Goal: Use online tool/utility: Utilize a website feature to perform a specific function

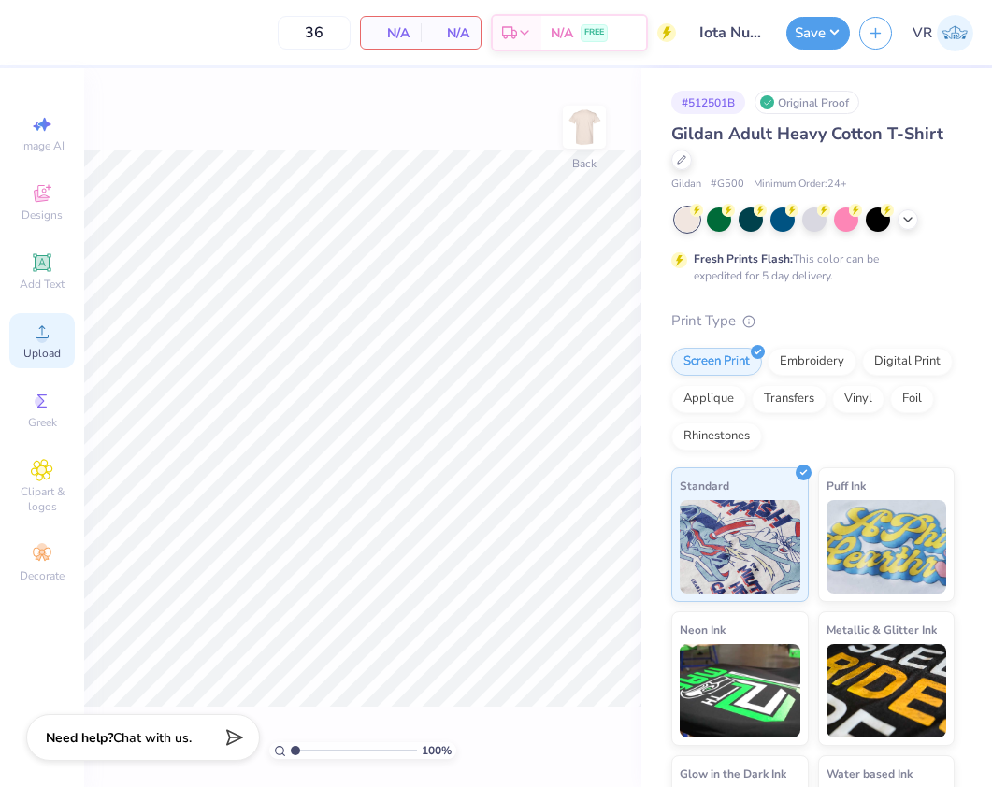
click at [28, 343] on div "Upload" at bounding box center [41, 340] width 65 height 55
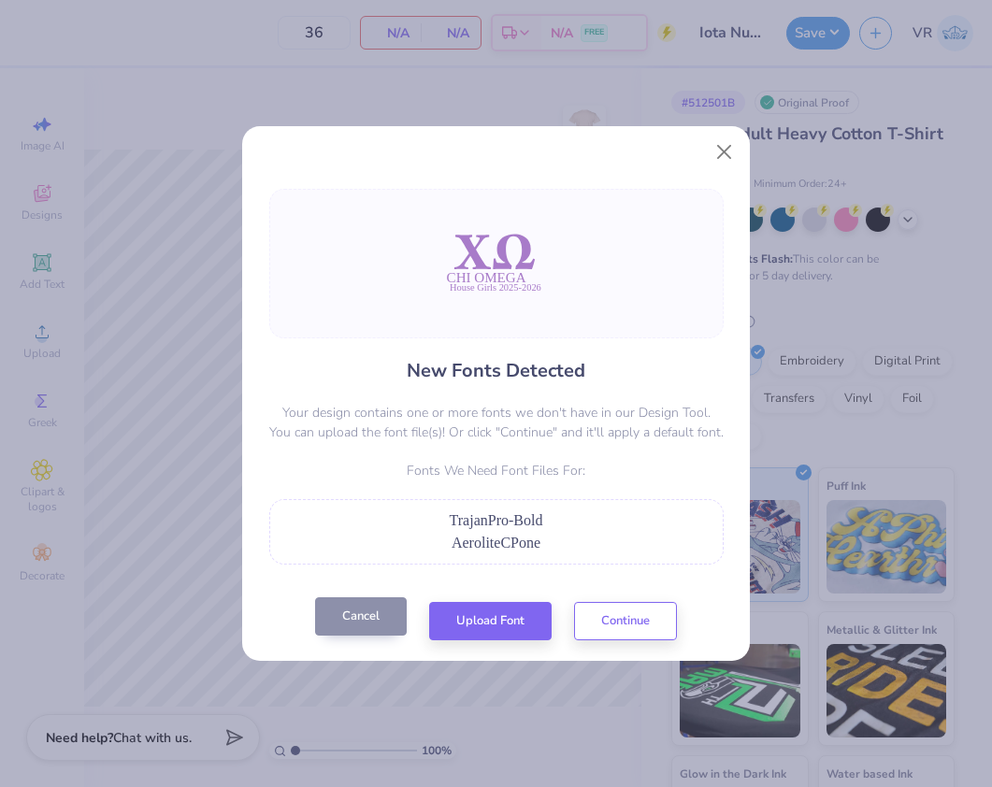
click at [374, 616] on button "Cancel" at bounding box center [361, 616] width 92 height 38
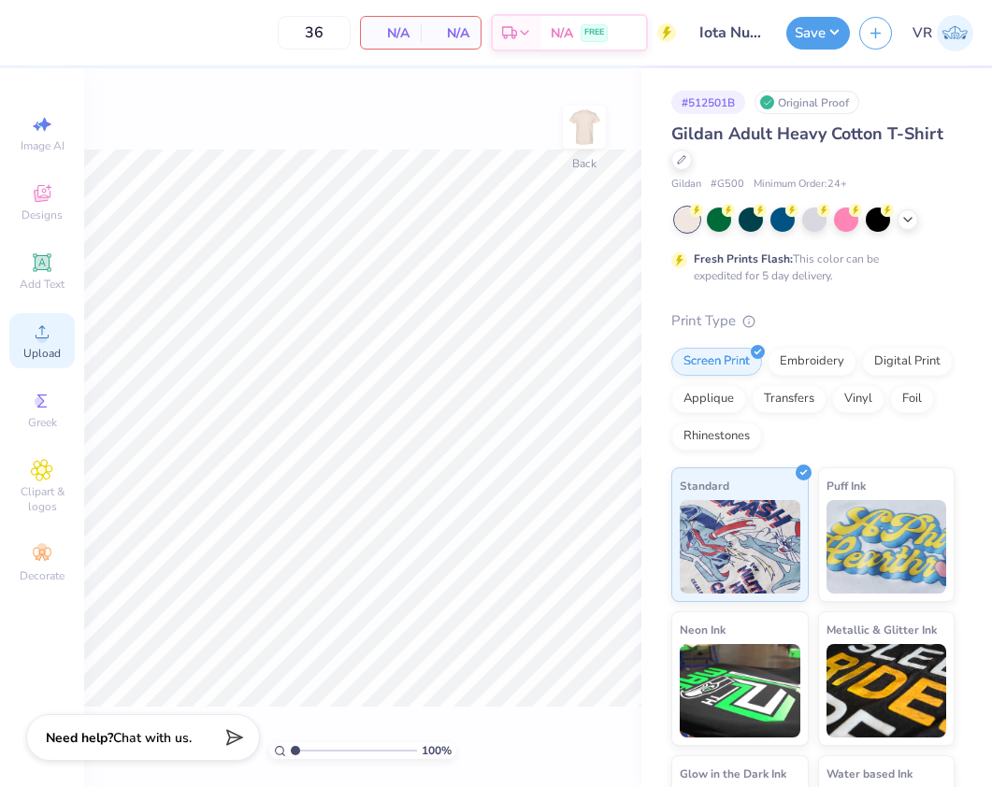
click at [58, 325] on div "Upload" at bounding box center [41, 340] width 65 height 55
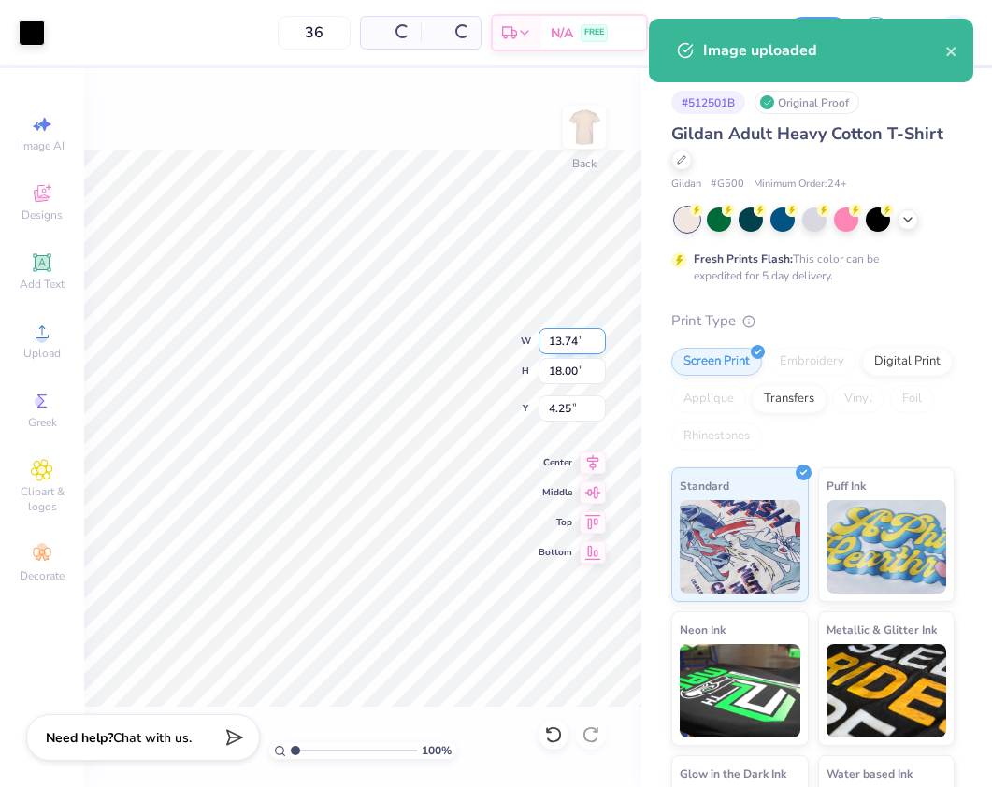
click at [568, 332] on input "13.74" at bounding box center [571, 341] width 67 height 26
type input "3.50"
type input "4.58"
type input "10.96"
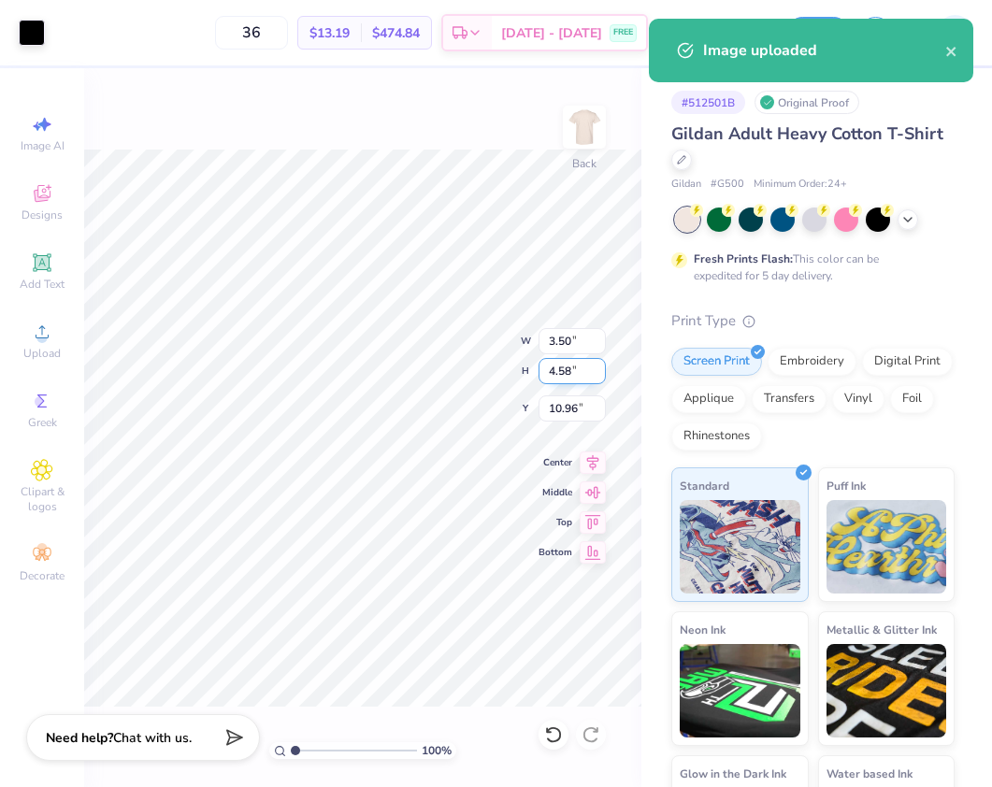
click at [578, 367] on input "4.58" at bounding box center [571, 371] width 67 height 26
type input "3.5"
type input "2.67"
type input "3.50"
type input "11.50"
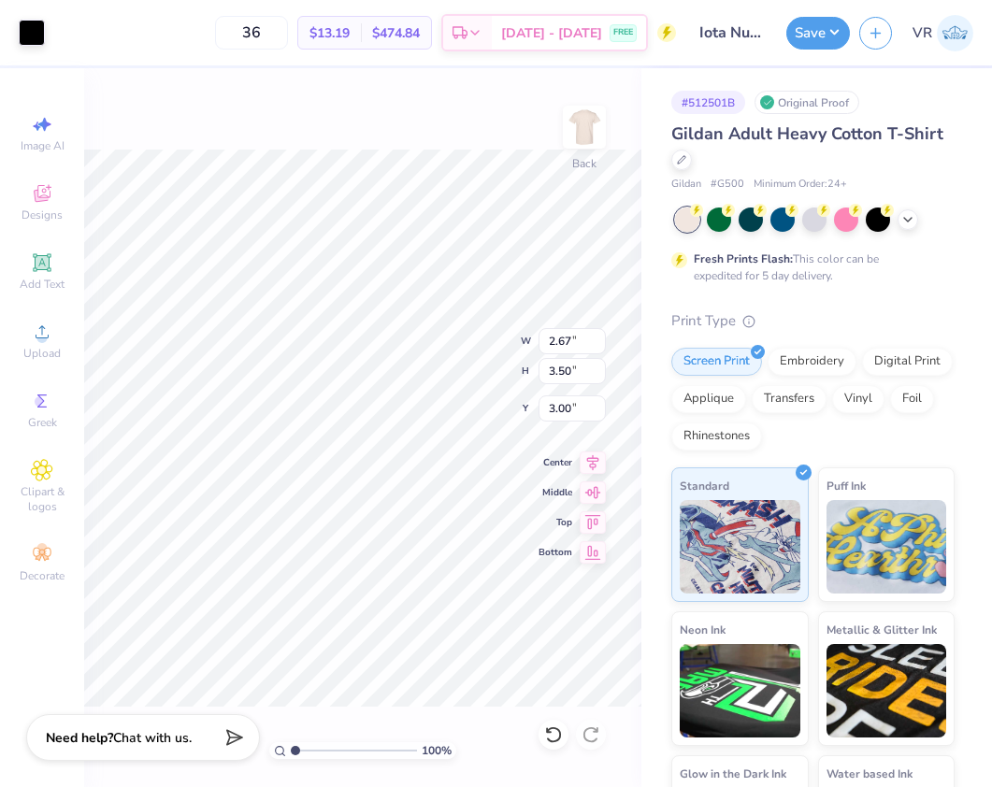
type input "3.00"
click at [571, 128] on img at bounding box center [584, 127] width 75 height 75
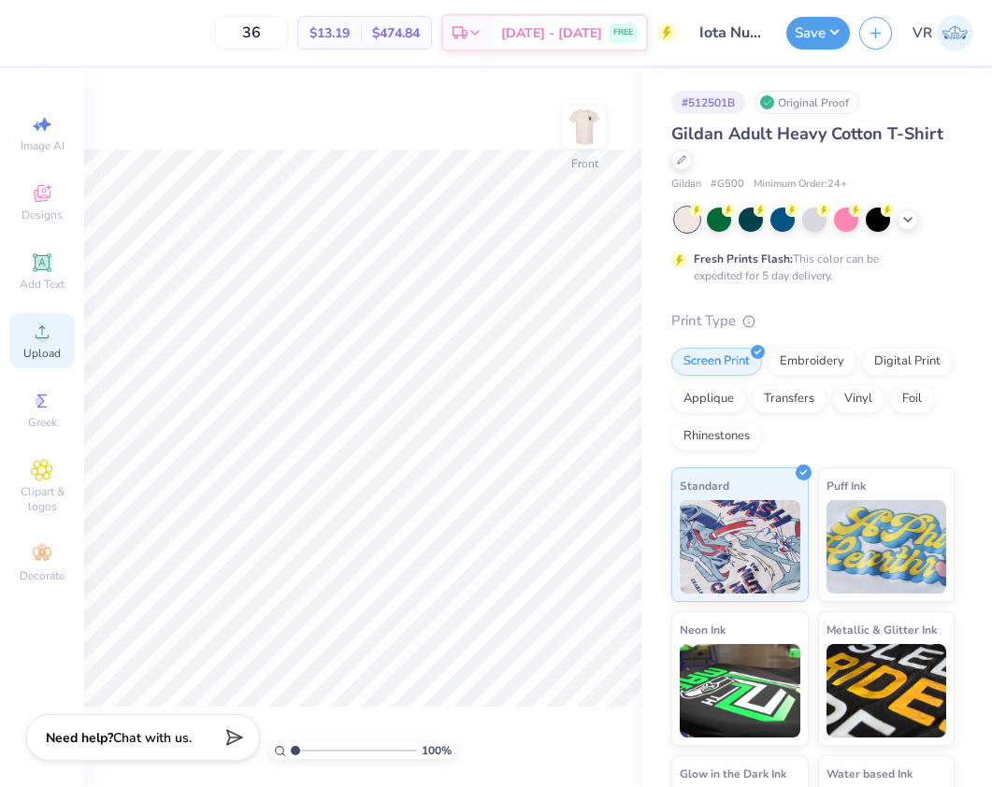
click at [56, 353] on span "Upload" at bounding box center [41, 353] width 37 height 15
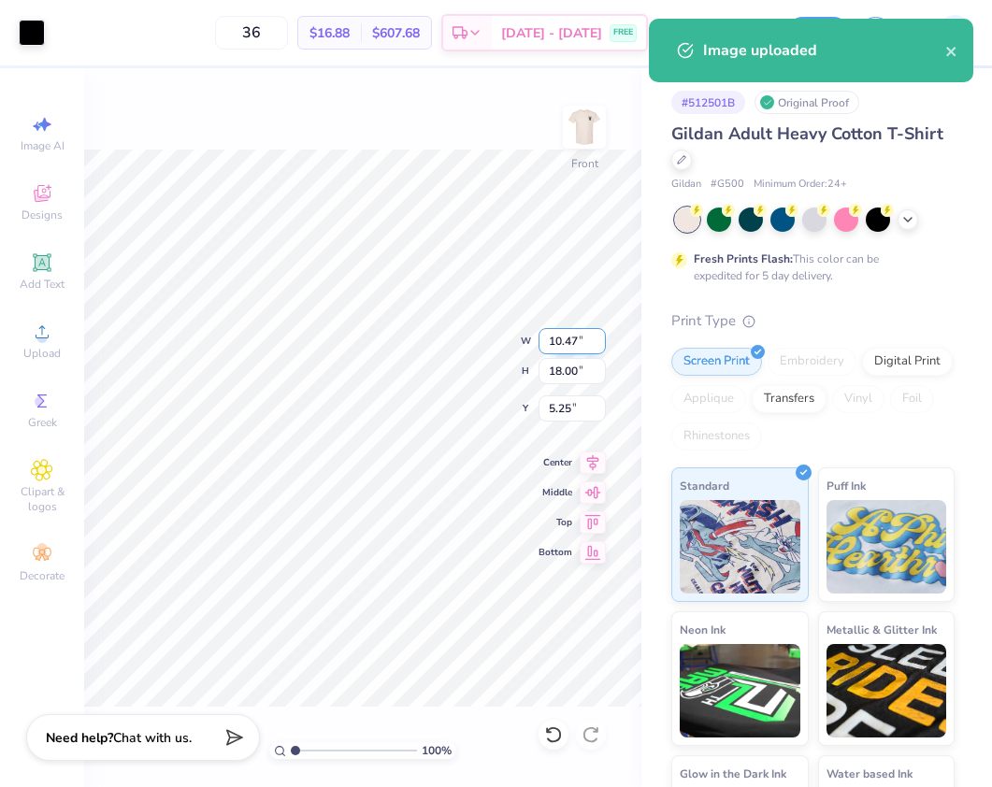
click at [559, 341] on input "10.47" at bounding box center [571, 341] width 67 height 26
type input "15"
type input "8.72"
type input "15.00"
click at [554, 401] on input "6.75" at bounding box center [571, 408] width 67 height 26
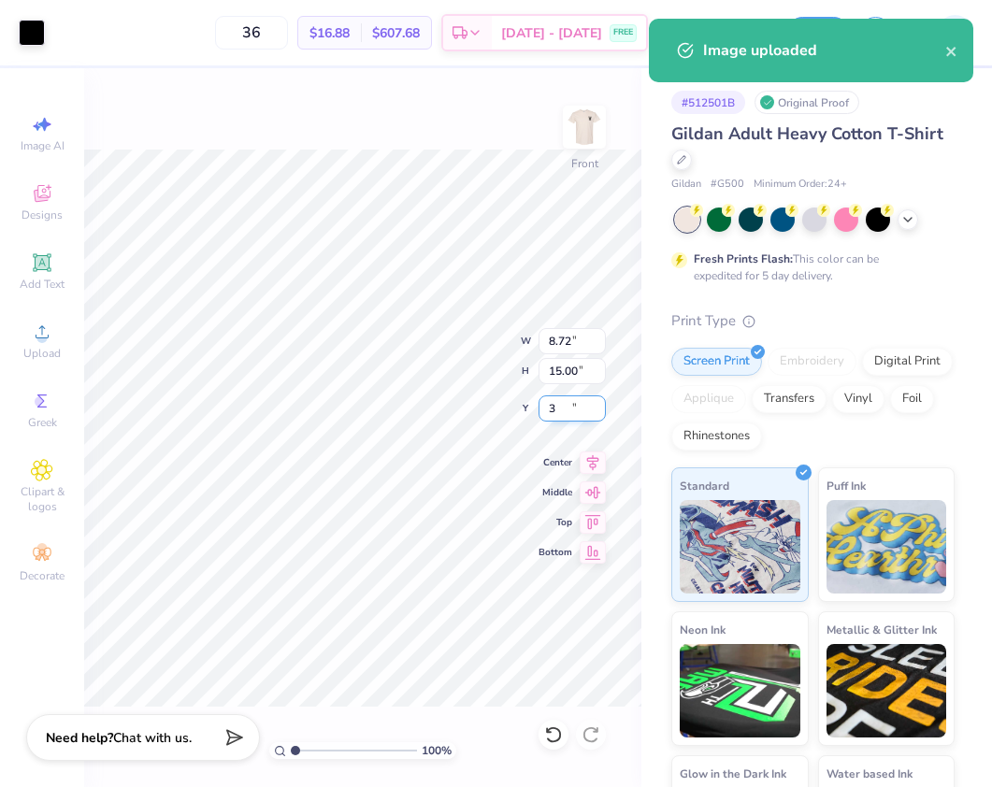
type input "3.00"
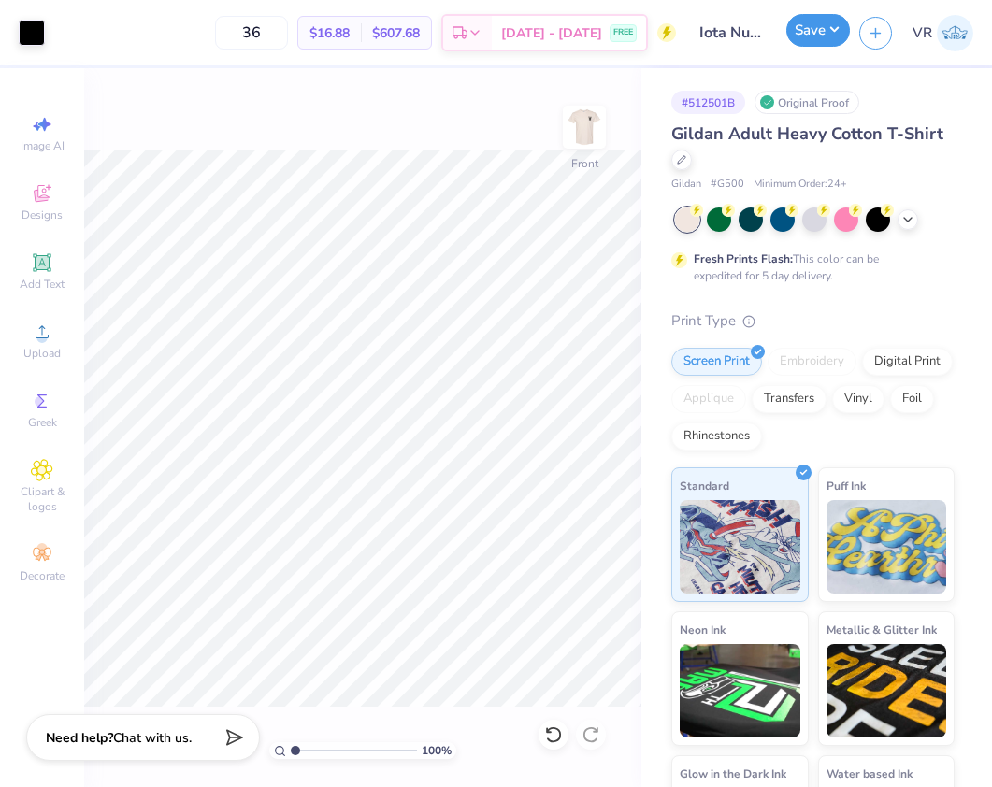
click at [813, 40] on button "Save" at bounding box center [818, 30] width 64 height 33
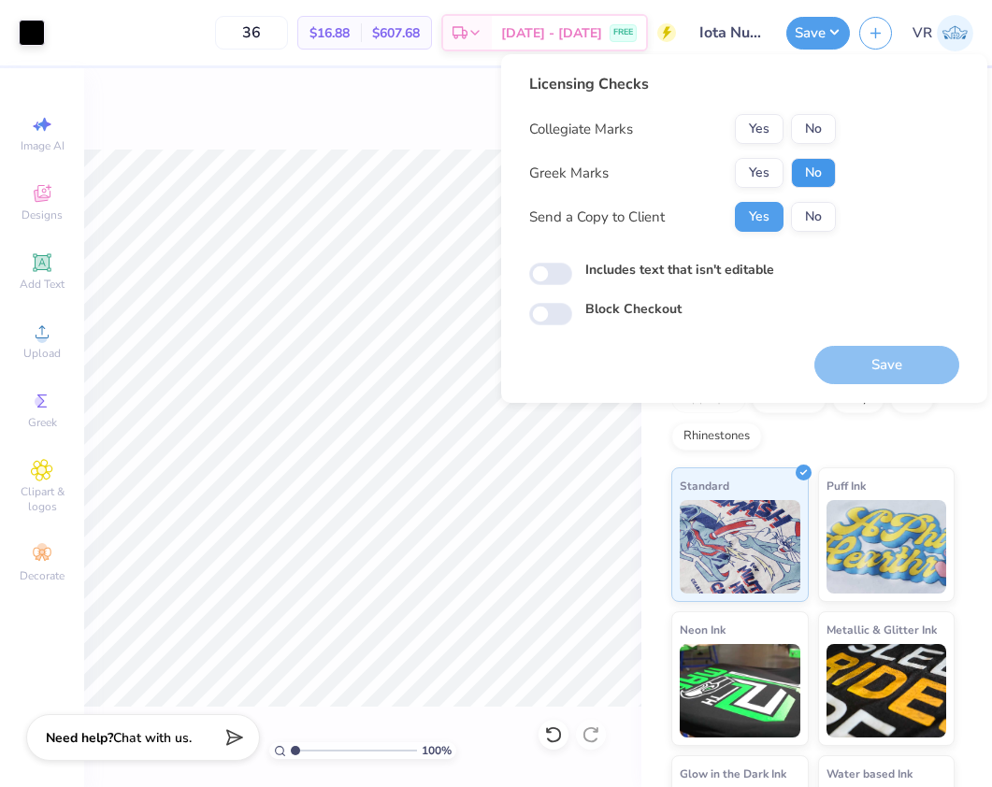
click at [806, 169] on button "No" at bounding box center [813, 173] width 45 height 30
click at [807, 135] on button "No" at bounding box center [813, 129] width 45 height 30
click at [851, 362] on button "Save" at bounding box center [886, 365] width 145 height 38
